Goal: Task Accomplishment & Management: Complete application form

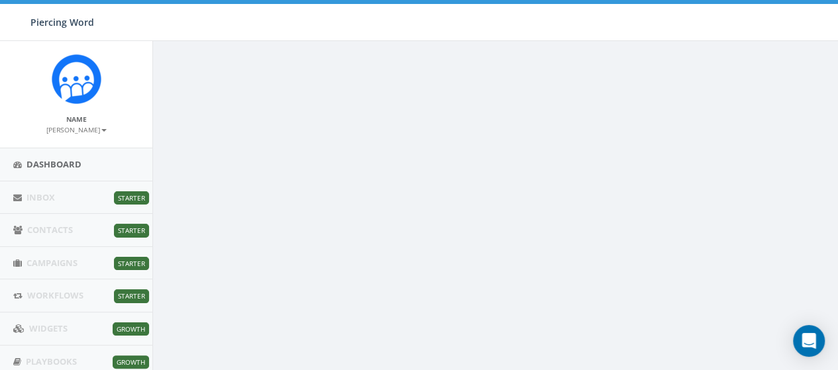
scroll to position [258, 0]
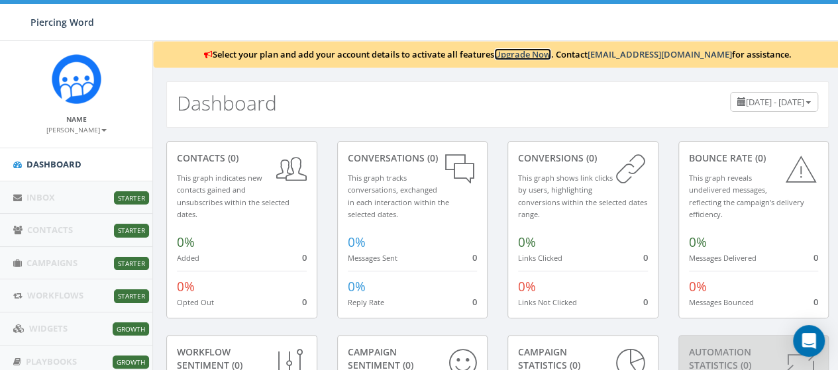
click at [538, 52] on link "Upgrade Now" at bounding box center [522, 54] width 57 height 12
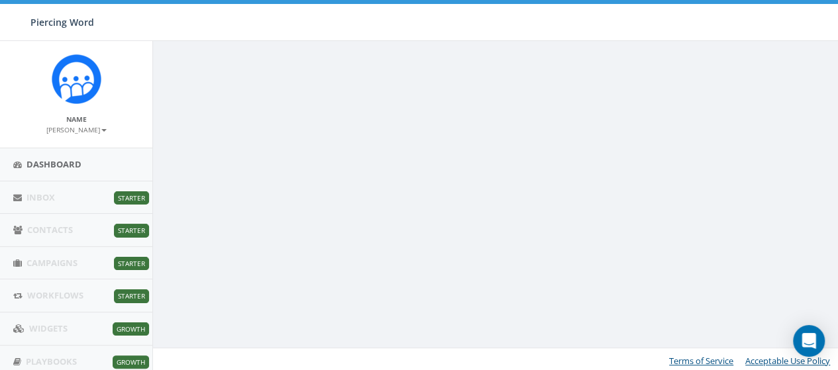
scroll to position [213, 0]
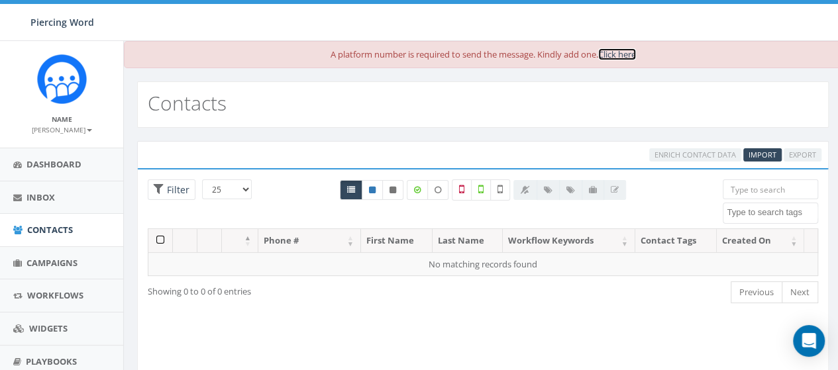
click at [612, 59] on link "Click here" at bounding box center [617, 54] width 38 height 12
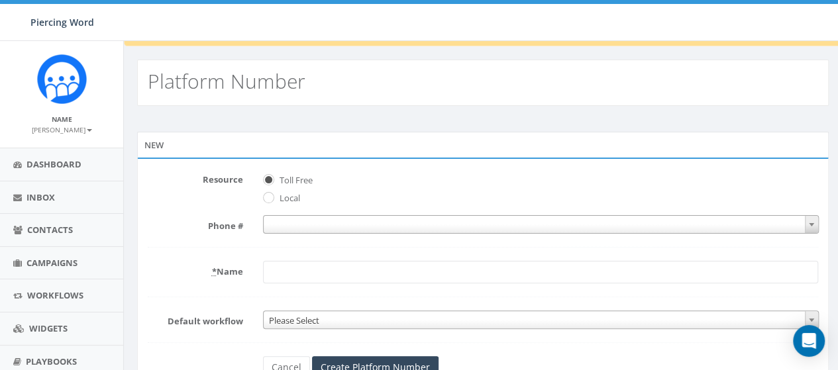
scroll to position [50, 0]
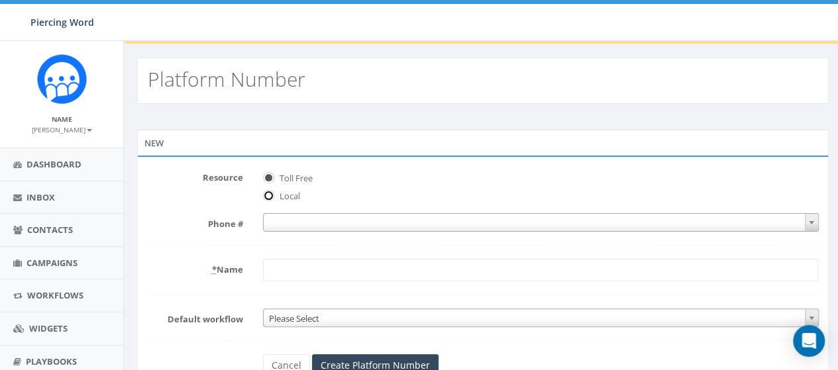
click at [270, 194] on input "Local" at bounding box center [267, 197] width 9 height 9
radio input "true"
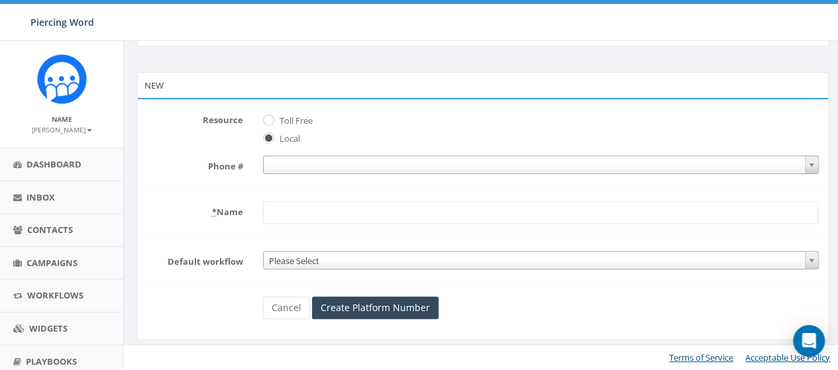
click at [378, 166] on span at bounding box center [541, 165] width 556 height 19
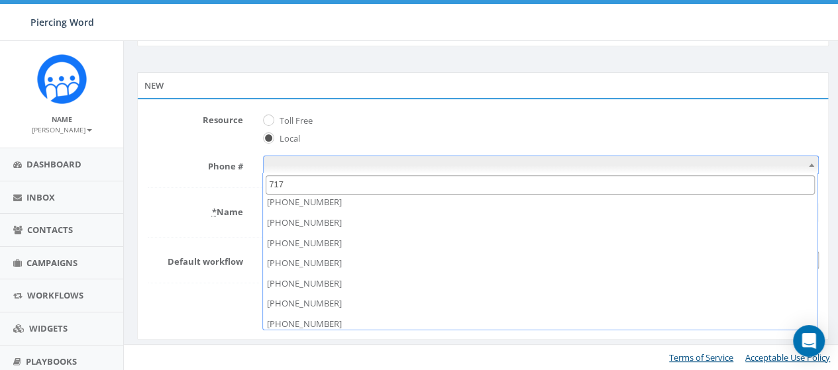
scroll to position [474, 0]
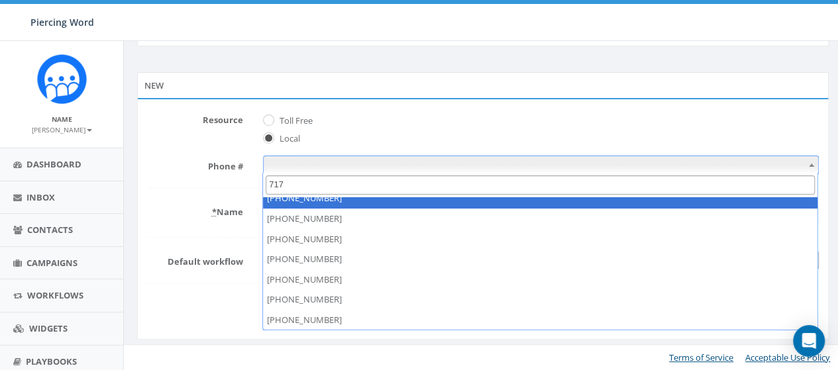
click at [354, 180] on input "717" at bounding box center [540, 185] width 549 height 19
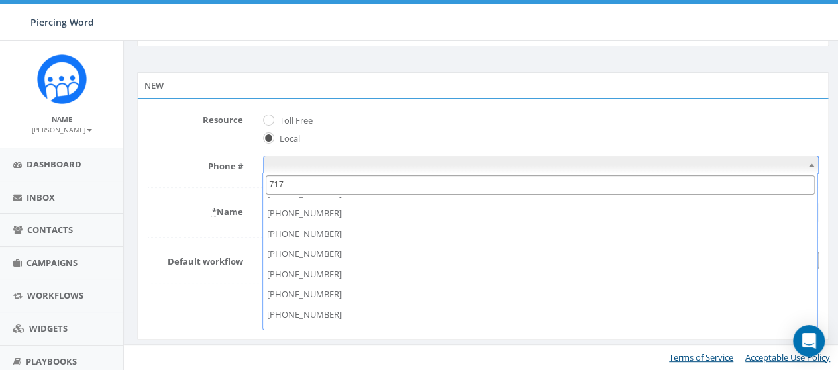
scroll to position [0, 0]
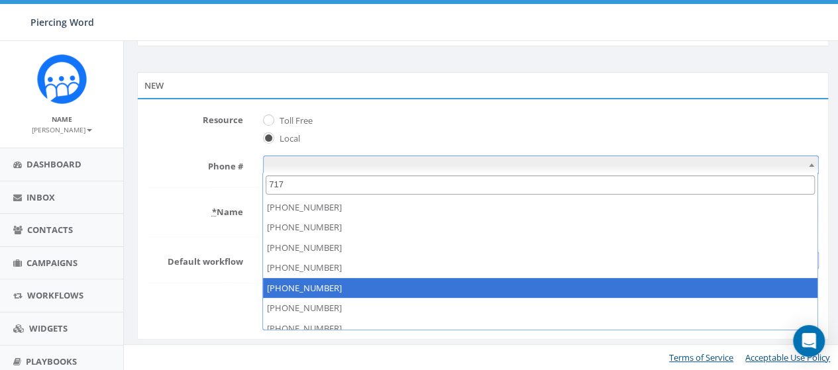
type input "717"
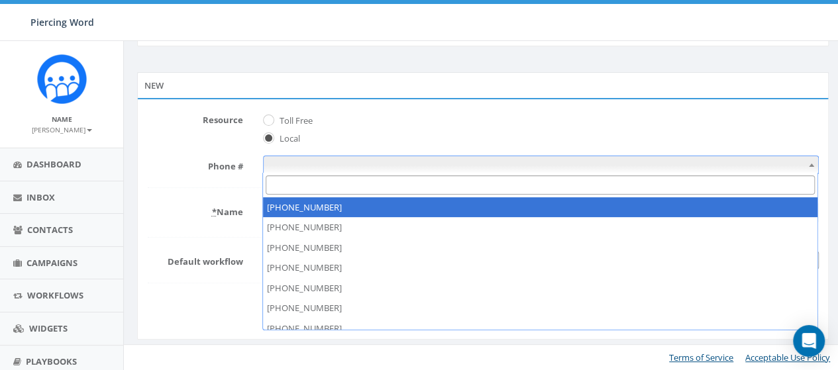
select select "+17172826895"
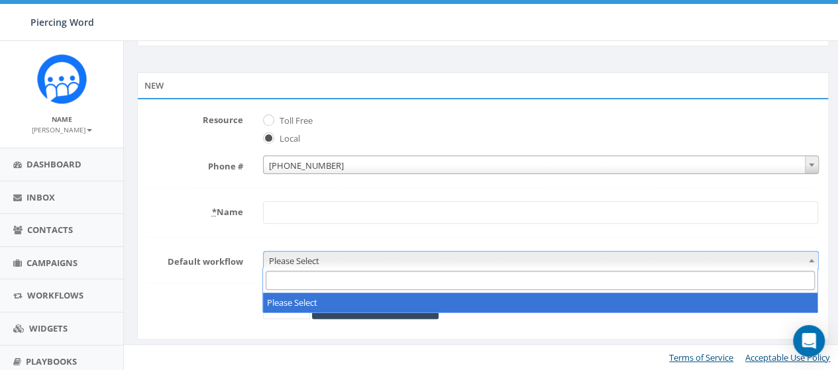
click at [363, 260] on span "Please Select" at bounding box center [541, 261] width 554 height 19
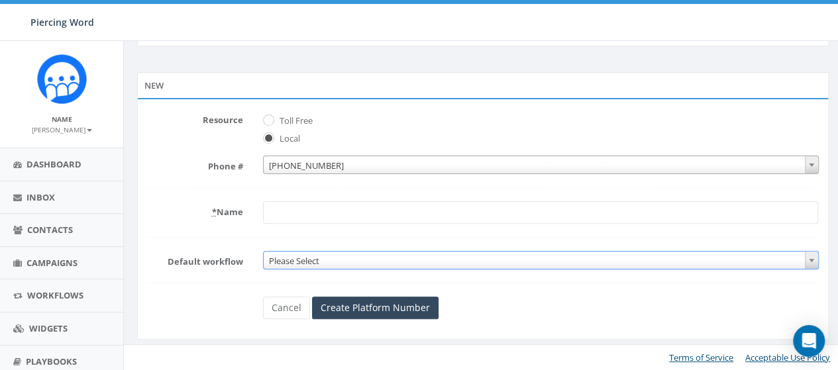
click at [363, 260] on span "Please Select" at bounding box center [541, 261] width 554 height 19
click at [369, 217] on input "* Name" at bounding box center [540, 212] width 555 height 23
click at [212, 213] on abbr "*" at bounding box center [214, 212] width 5 height 12
click at [263, 213] on input "* Name" at bounding box center [540, 212] width 555 height 23
click at [212, 216] on abbr "*" at bounding box center [214, 212] width 5 height 12
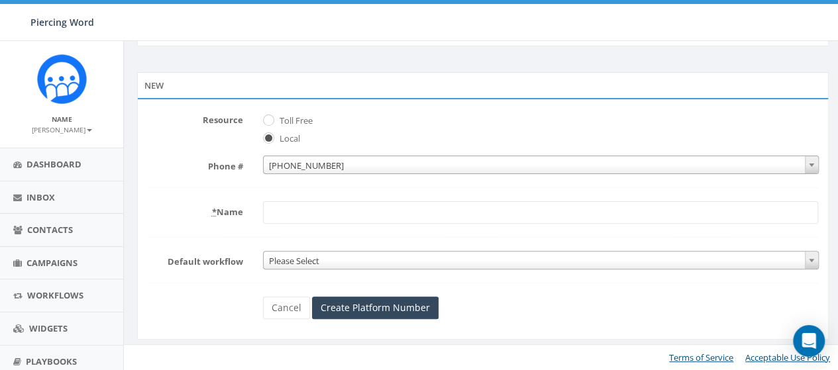
click at [263, 216] on input "* Name" at bounding box center [540, 212] width 555 height 23
drag, startPoint x: 211, startPoint y: 216, endPoint x: 195, endPoint y: 213, distance: 15.6
click at [195, 213] on label "* Name" at bounding box center [195, 209] width 115 height 17
click at [263, 213] on input "* Name" at bounding box center [540, 212] width 555 height 23
click at [213, 215] on abbr "*" at bounding box center [214, 212] width 5 height 12
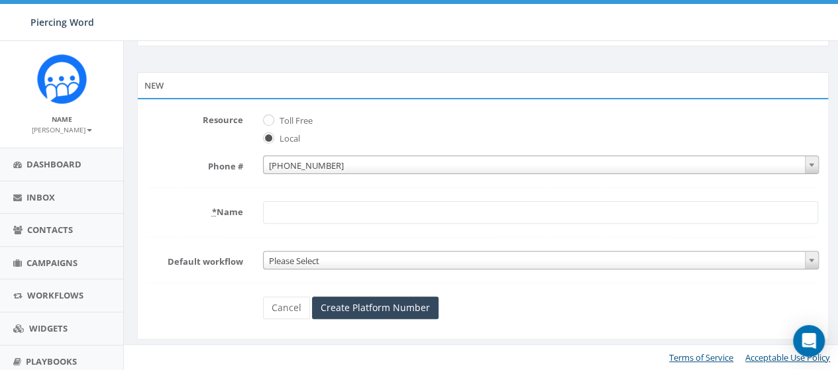
click at [263, 215] on input "* Name" at bounding box center [540, 212] width 555 height 23
click at [213, 215] on abbr "*" at bounding box center [214, 212] width 5 height 12
click at [263, 215] on input "* Name" at bounding box center [540, 212] width 555 height 23
click at [213, 215] on abbr "*" at bounding box center [214, 212] width 5 height 12
click at [263, 215] on input "* Name" at bounding box center [540, 212] width 555 height 23
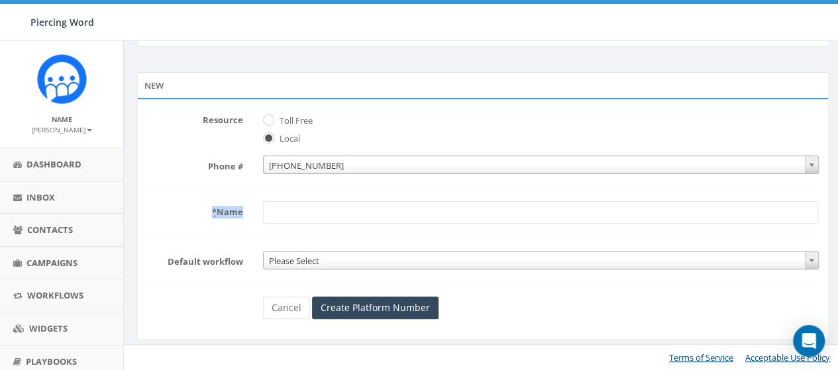
click at [213, 215] on abbr "*" at bounding box center [214, 212] width 5 height 12
click at [263, 215] on input "* Name" at bounding box center [540, 212] width 555 height 23
click at [230, 216] on label "* Name" at bounding box center [195, 209] width 115 height 17
click at [263, 216] on input "* Name" at bounding box center [540, 212] width 555 height 23
click at [213, 215] on abbr "*" at bounding box center [214, 212] width 5 height 12
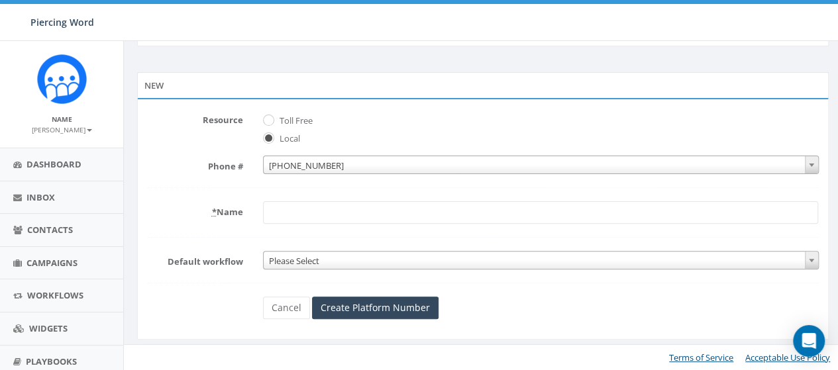
click at [263, 215] on input "* Name" at bounding box center [540, 212] width 555 height 23
click at [285, 214] on input "* Name" at bounding box center [540, 212] width 555 height 23
type input "Piercing Word"
click at [307, 262] on span "Please Select" at bounding box center [541, 261] width 554 height 19
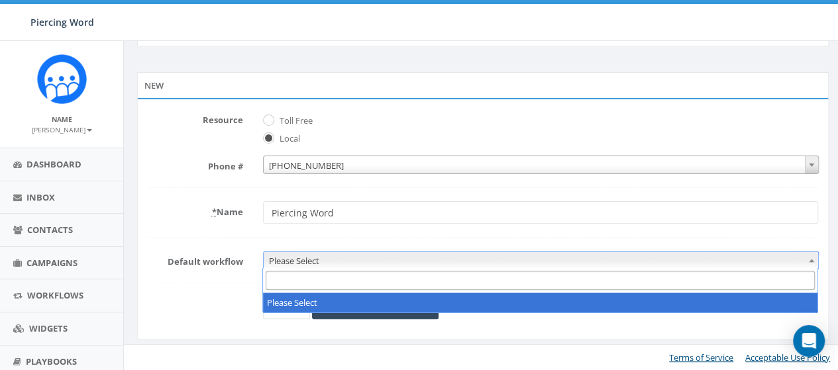
click at [298, 281] on input "Search" at bounding box center [540, 280] width 549 height 19
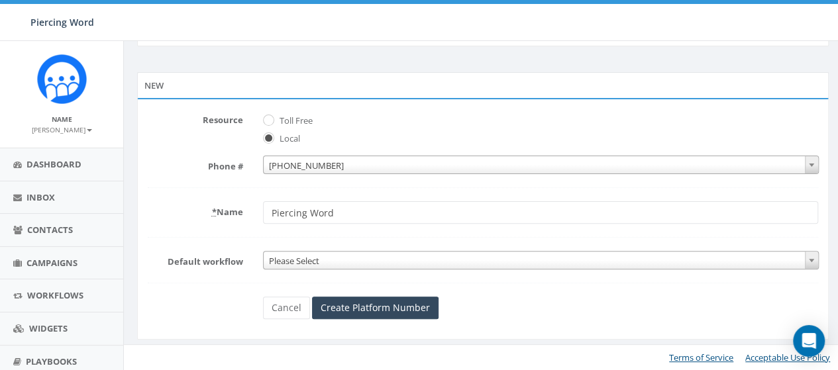
click at [306, 256] on span "Please Select" at bounding box center [541, 261] width 554 height 19
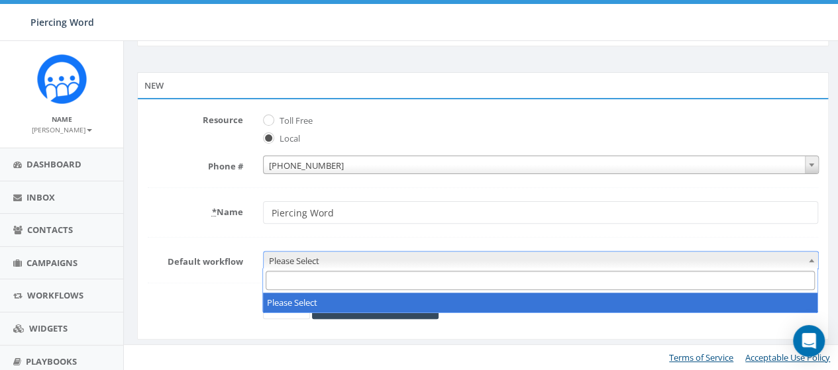
click at [306, 256] on span "Please Select" at bounding box center [541, 261] width 554 height 19
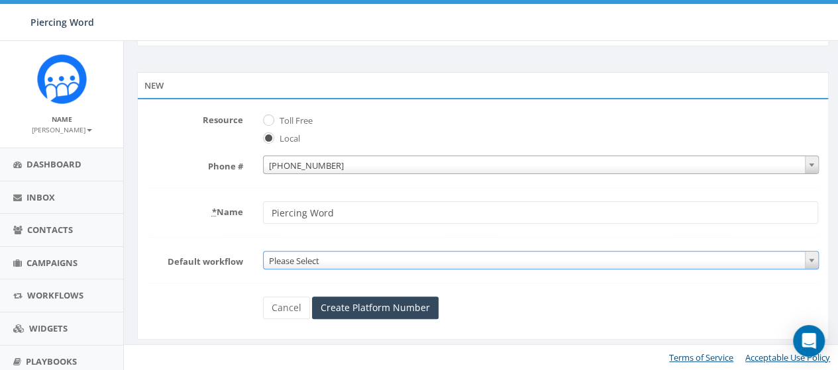
scroll to position [105, 0]
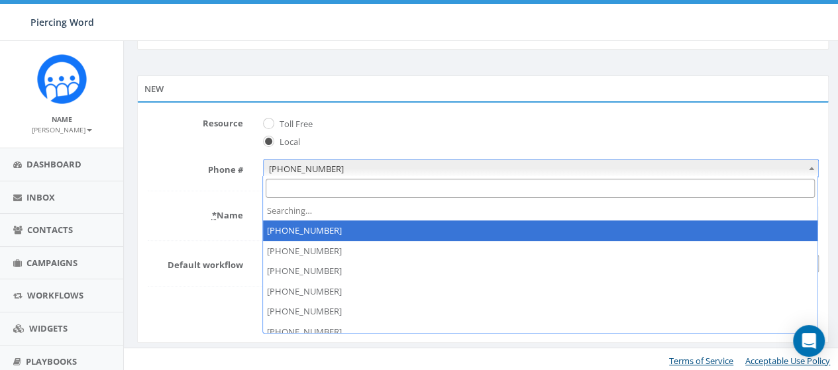
click at [335, 164] on span "+1 717-282-6895" at bounding box center [541, 169] width 554 height 19
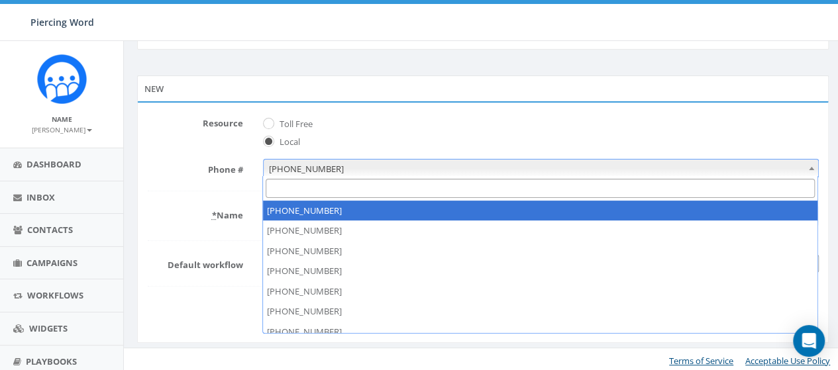
click at [318, 187] on input "Search" at bounding box center [540, 188] width 549 height 19
click at [336, 169] on span "+1 717-282-6895" at bounding box center [541, 169] width 554 height 19
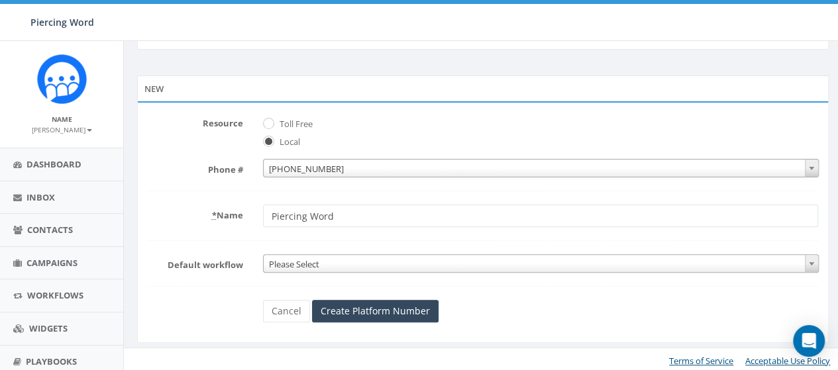
click at [336, 170] on span "+1 717-282-6895" at bounding box center [541, 169] width 554 height 19
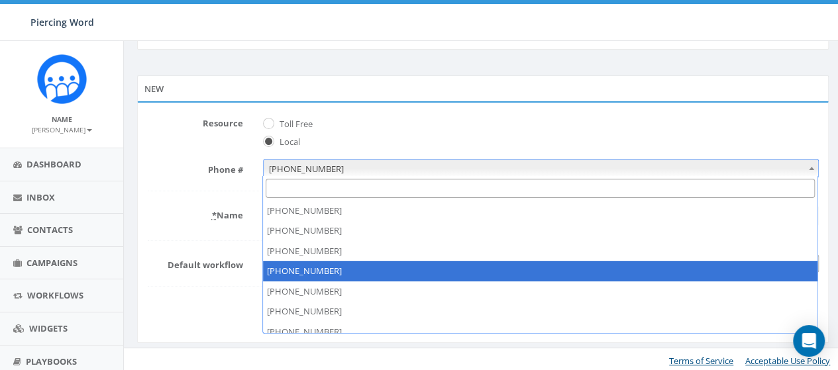
scroll to position [474, 0]
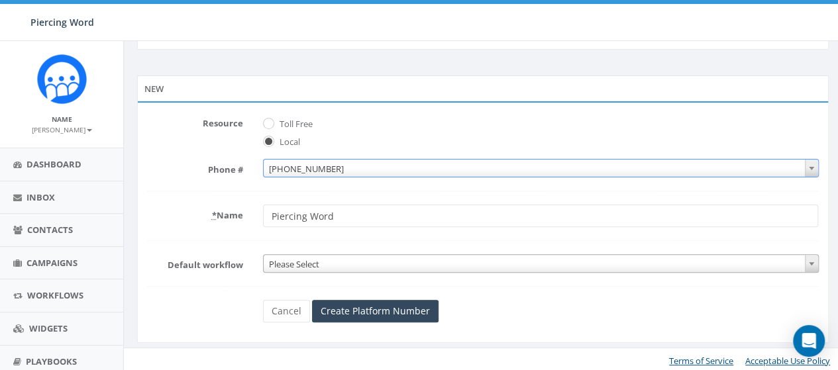
click at [812, 167] on b at bounding box center [811, 168] width 5 height 3
click at [779, 177] on form "Resource Toll Free Local Phone # +1 717-282-6895 +1 717-282-6895 * Name Piercin…" at bounding box center [483, 218] width 670 height 210
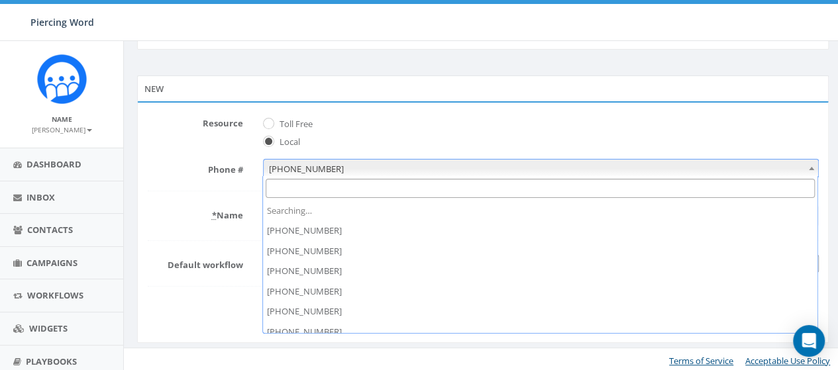
click at [670, 159] on span "+1 717-282-6895" at bounding box center [541, 168] width 556 height 19
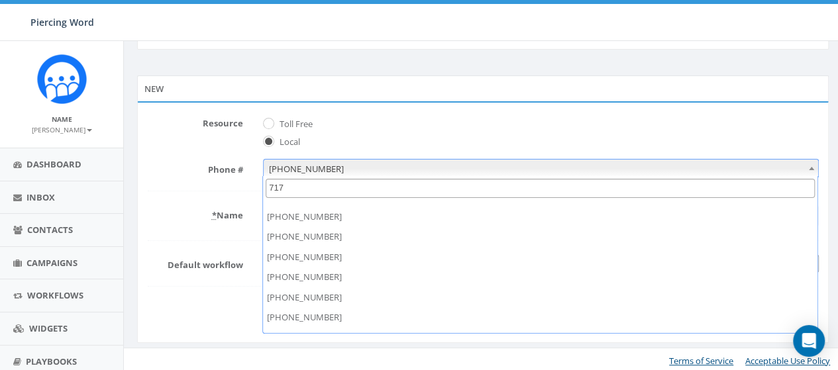
scroll to position [0, 0]
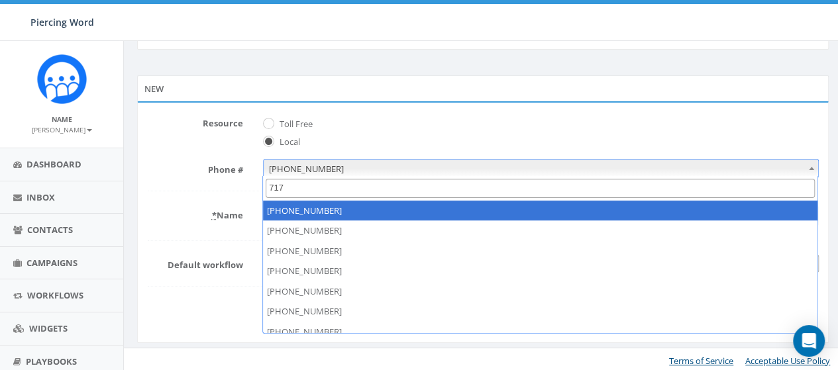
type input "717"
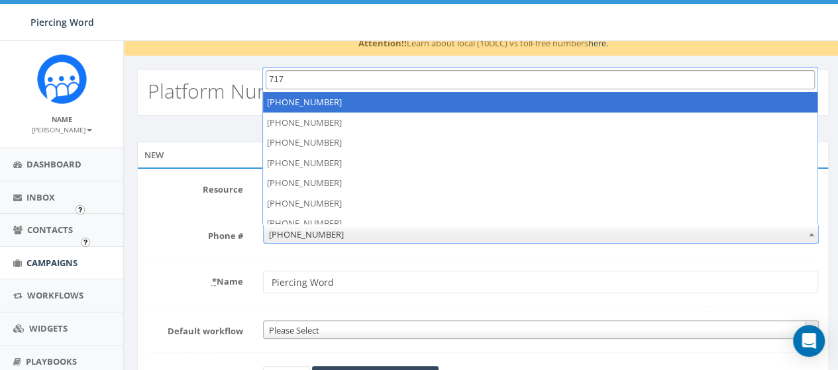
scroll to position [108, 0]
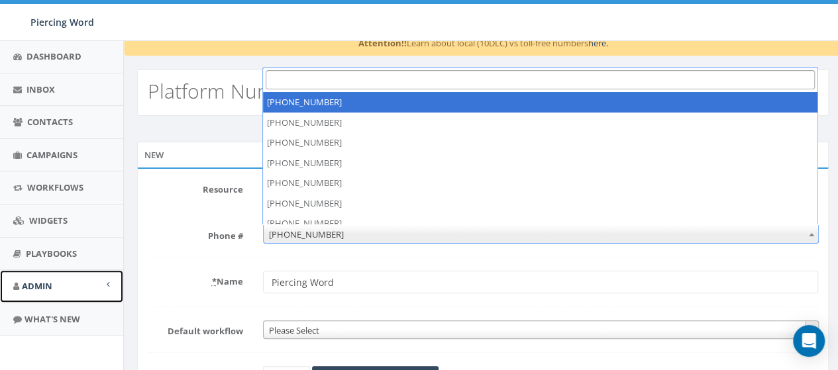
click at [87, 284] on link "Admin" at bounding box center [61, 286] width 123 height 32
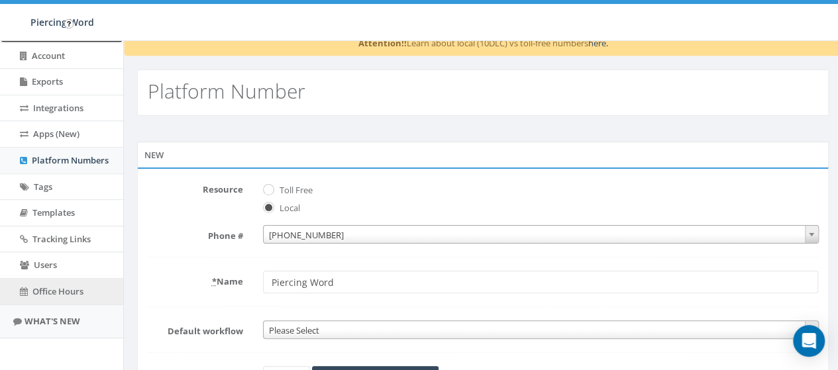
scroll to position [0, 0]
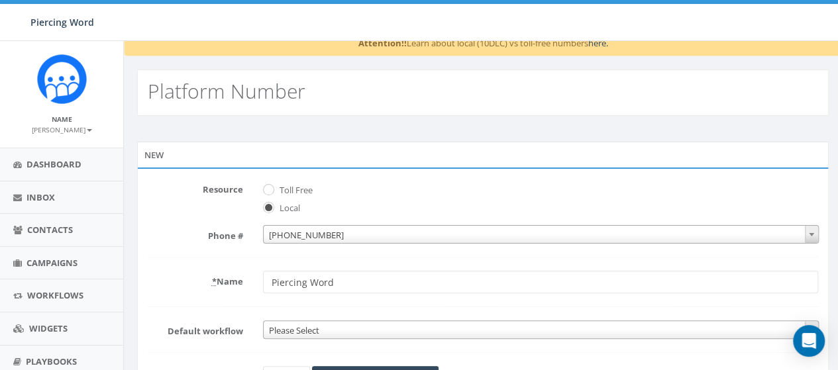
click at [69, 130] on small "[PERSON_NAME]" at bounding box center [62, 129] width 60 height 9
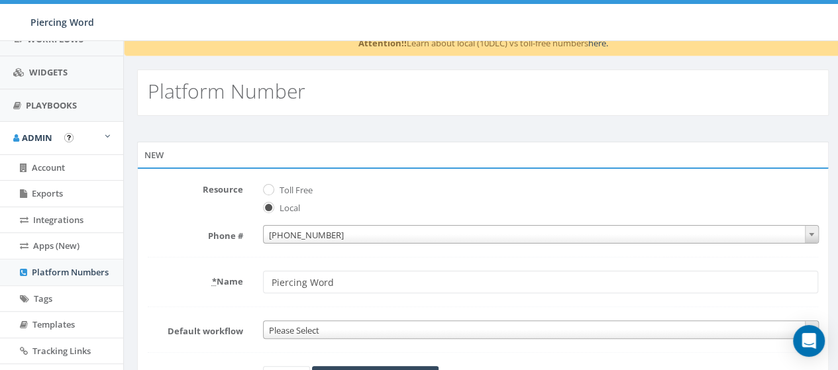
scroll to position [252, 0]
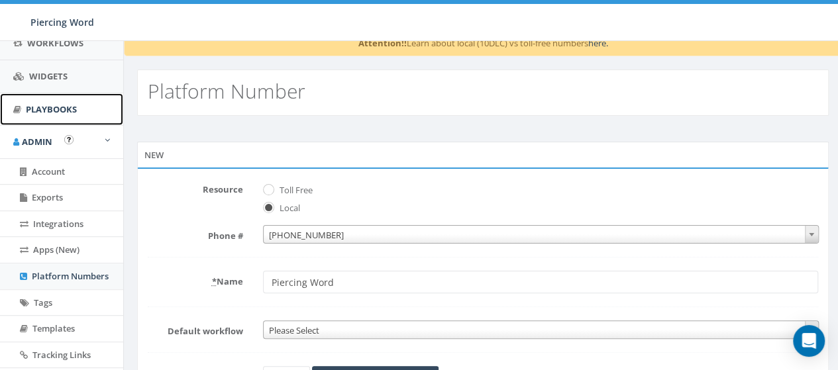
click at [56, 105] on span "Playbooks" at bounding box center [51, 109] width 51 height 12
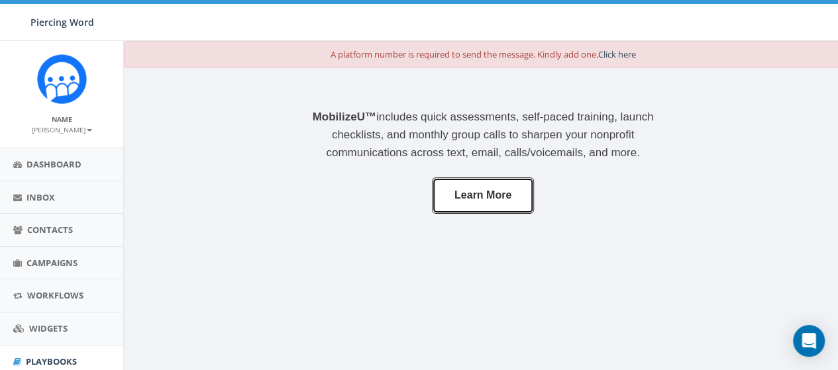
click at [437, 198] on link "Learn More" at bounding box center [483, 196] width 102 height 36
click at [56, 130] on small "[PERSON_NAME]" at bounding box center [62, 129] width 60 height 9
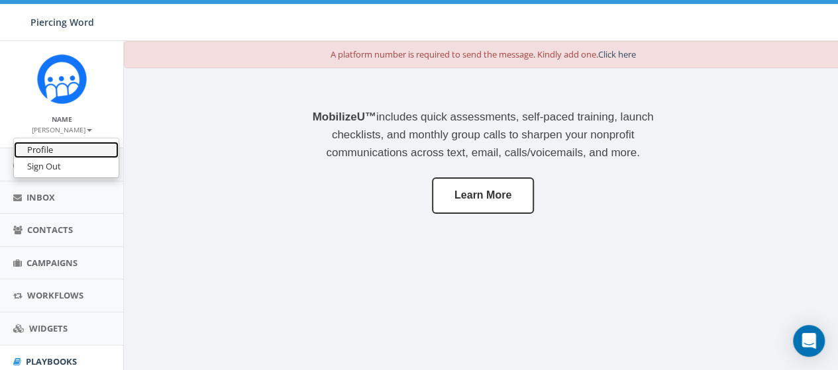
click at [58, 150] on link "Profile" at bounding box center [66, 150] width 105 height 17
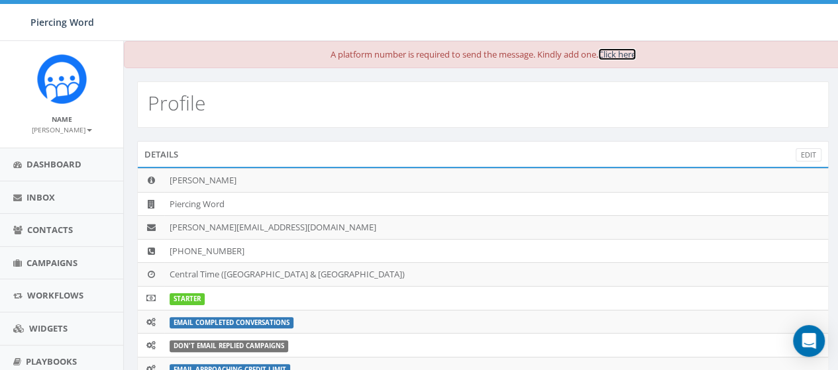
click at [619, 56] on link "Click here" at bounding box center [617, 54] width 38 height 12
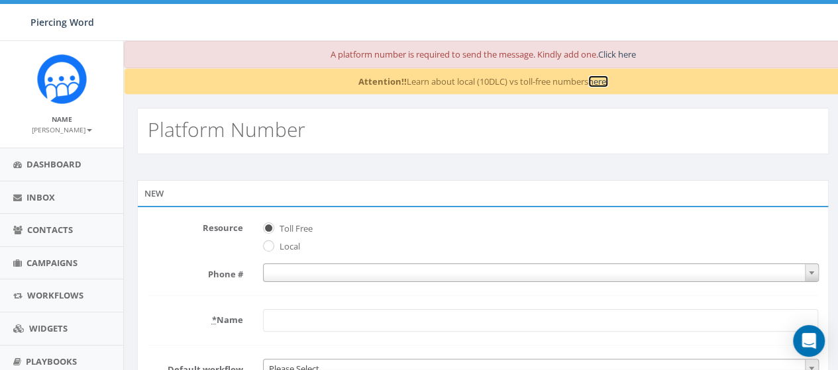
click at [599, 81] on link "here." at bounding box center [598, 82] width 20 height 12
